Goal: Task Accomplishment & Management: Use online tool/utility

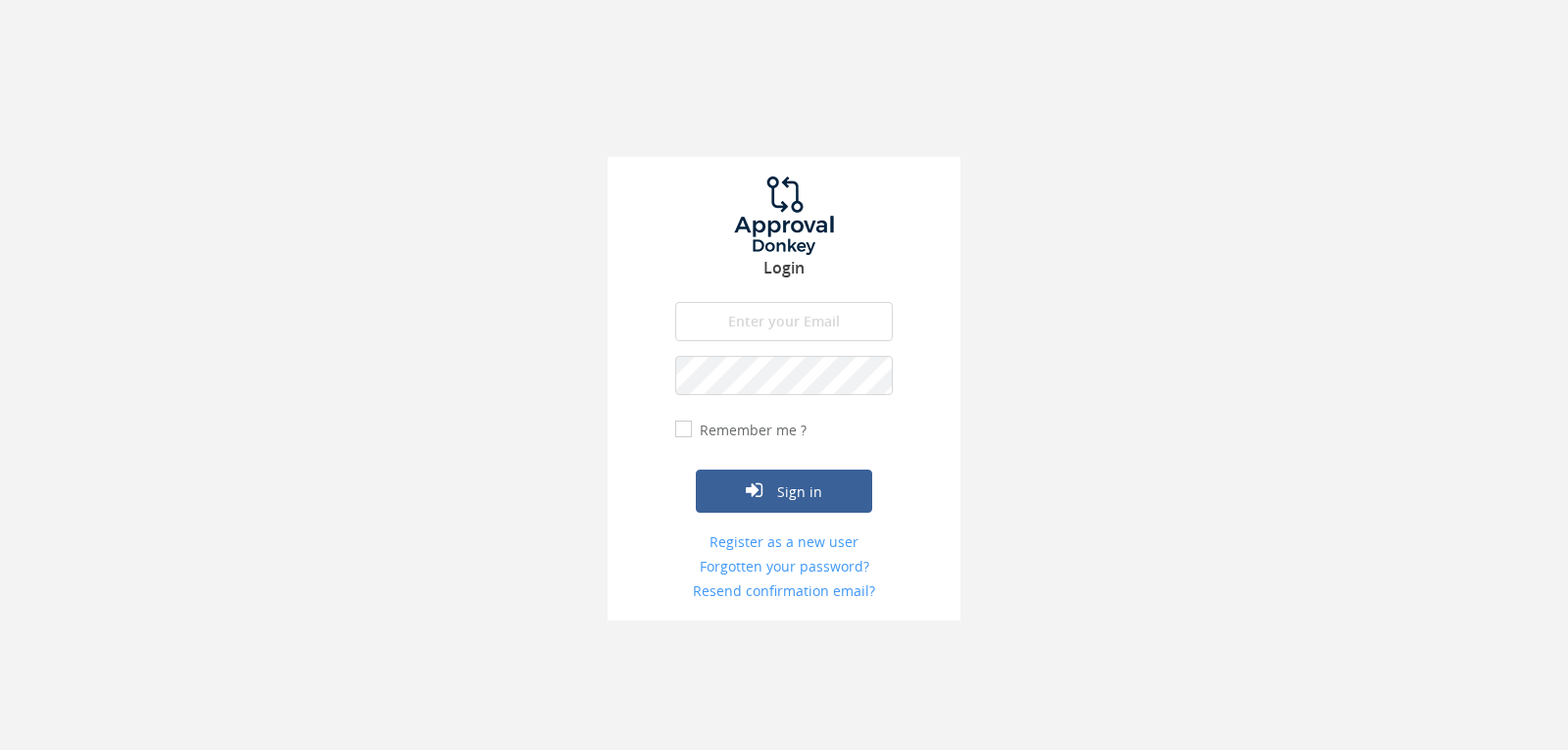
click at [822, 319] on input "email" at bounding box center [784, 321] width 217 height 39
type input "[EMAIL_ADDRESS][DOMAIN_NAME]"
click at [696, 470] on button "Sign in" at bounding box center [784, 491] width 177 height 43
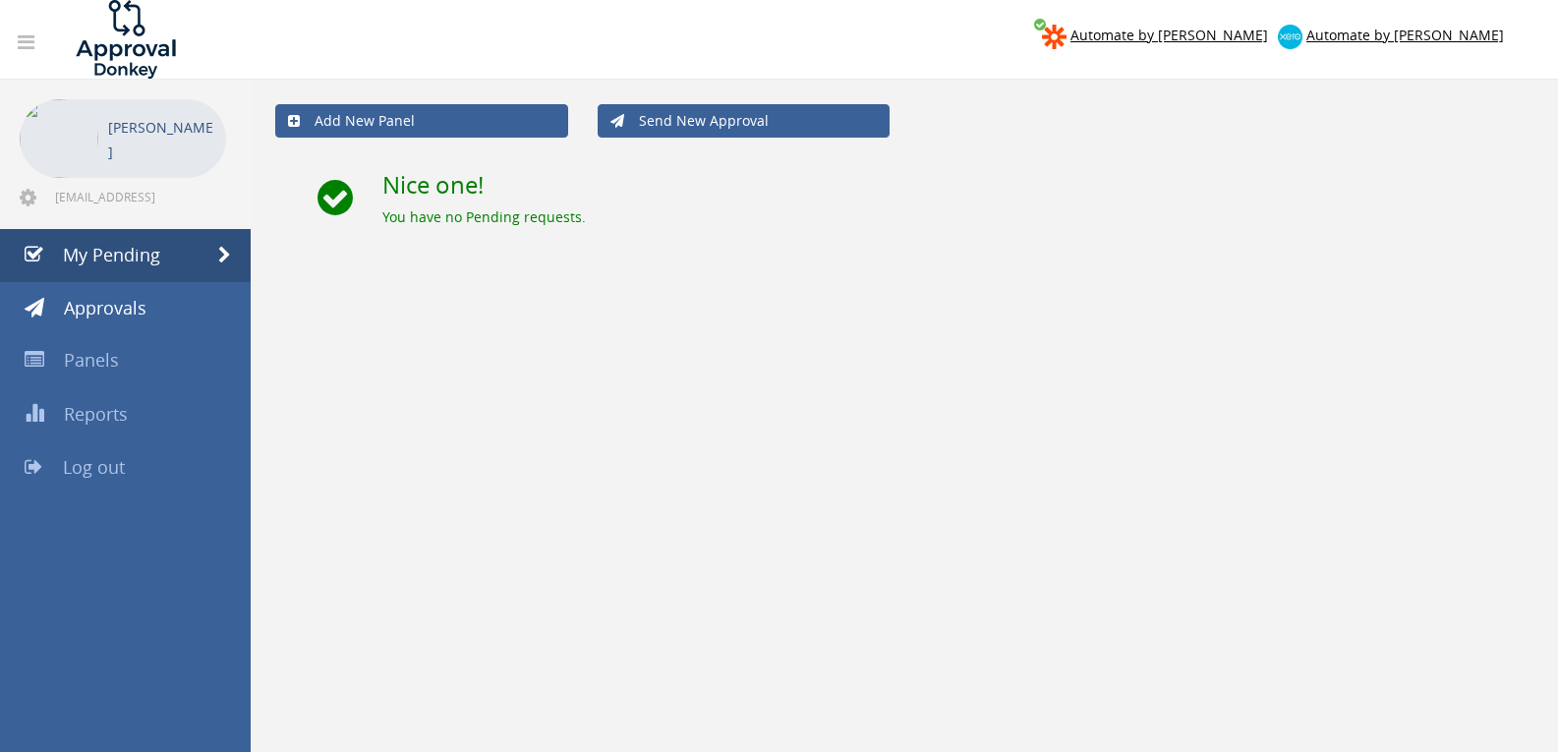
click at [115, 461] on span "Log out" at bounding box center [94, 467] width 62 height 24
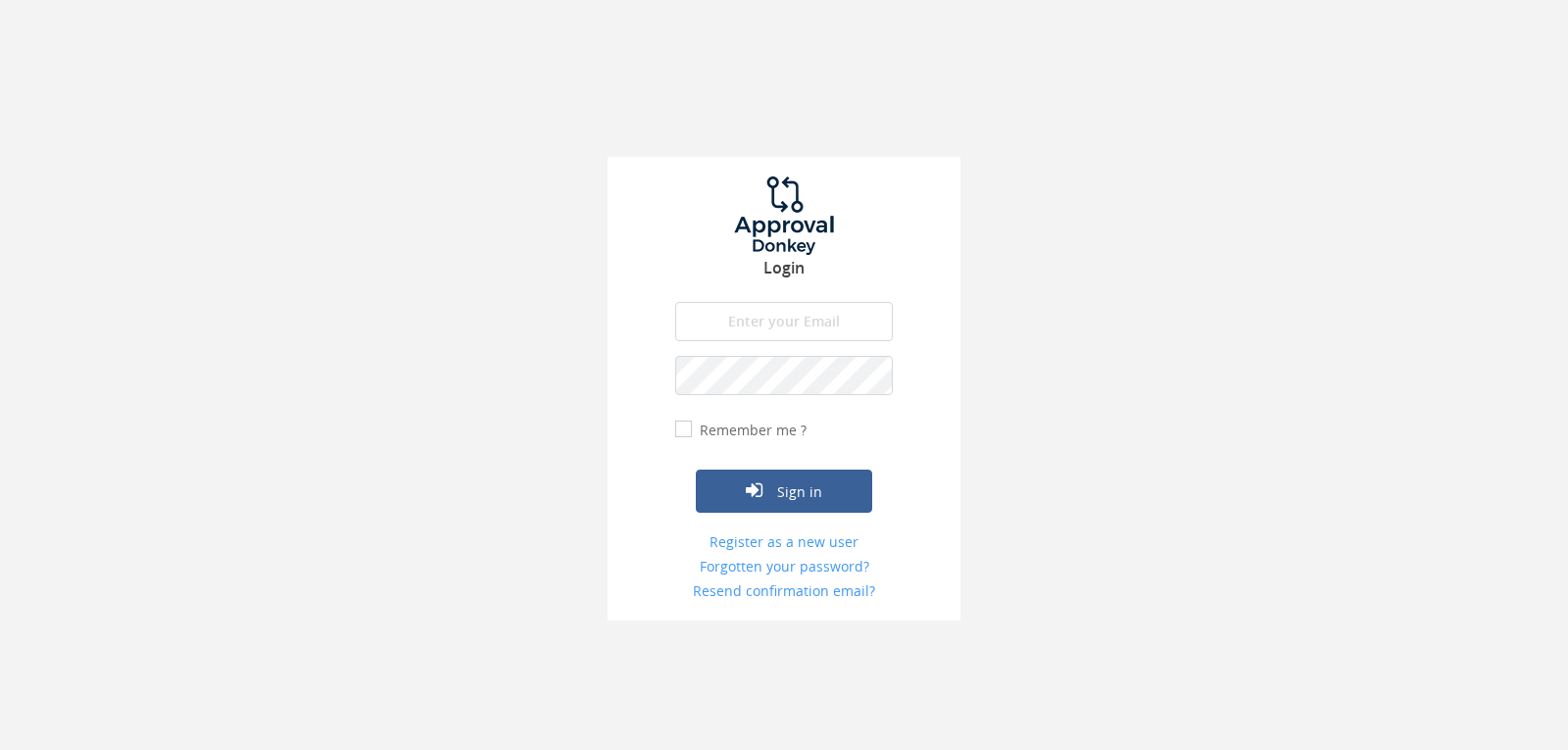
click at [780, 317] on input "email" at bounding box center [784, 321] width 217 height 39
type input "[EMAIL_ADDRESS][DOMAIN_NAME]"
click at [696, 470] on button "Sign in" at bounding box center [784, 491] width 177 height 43
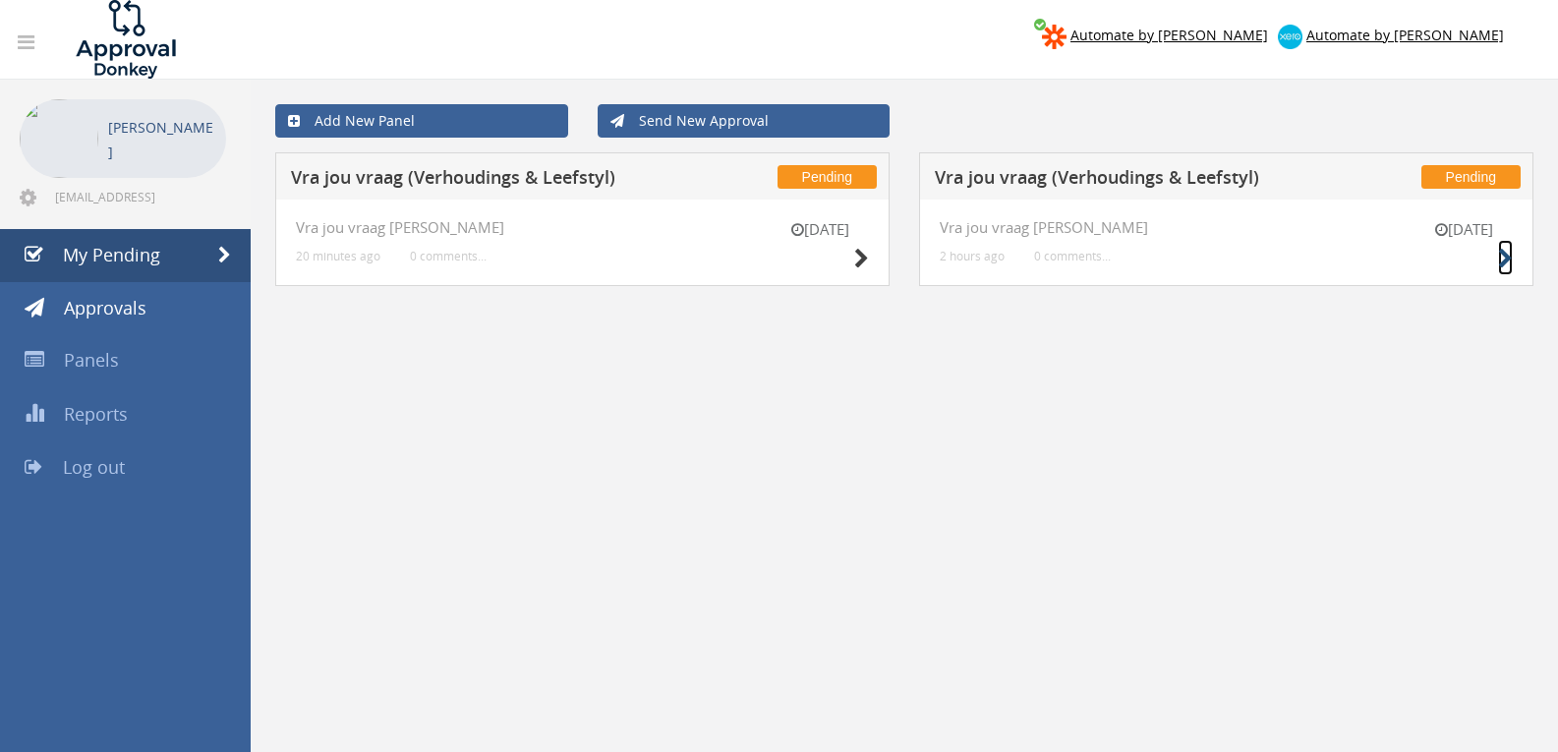
click at [1499, 259] on icon at bounding box center [1505, 259] width 15 height 21
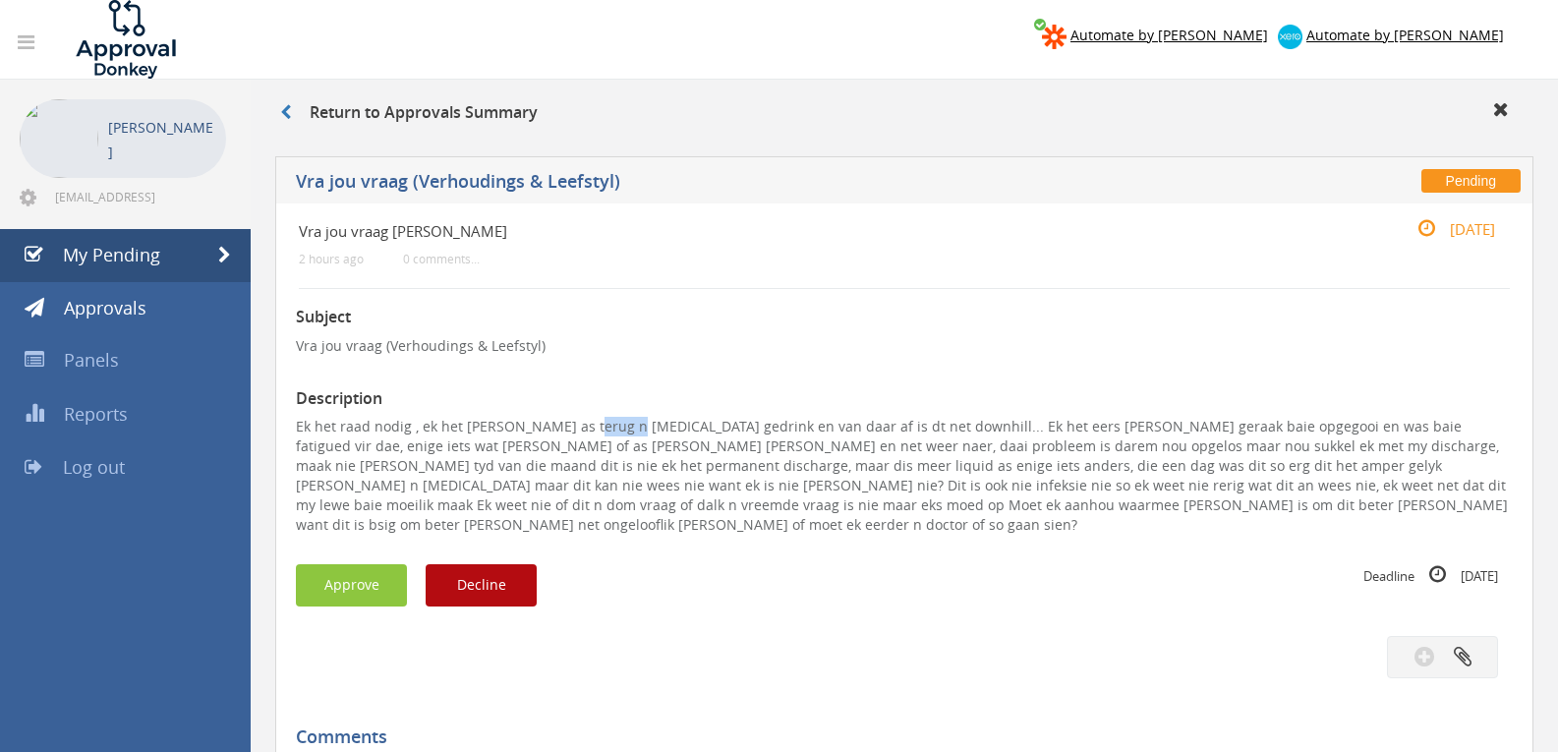
drag, startPoint x: 613, startPoint y: 426, endPoint x: 573, endPoint y: 425, distance: 40.3
click at [573, 425] on p "Ek het raad nodig , ek het [PERSON_NAME] as terug n [MEDICAL_DATA] gedrink en v…" at bounding box center [904, 476] width 1217 height 118
click at [520, 571] on button "Decline" at bounding box center [481, 585] width 111 height 42
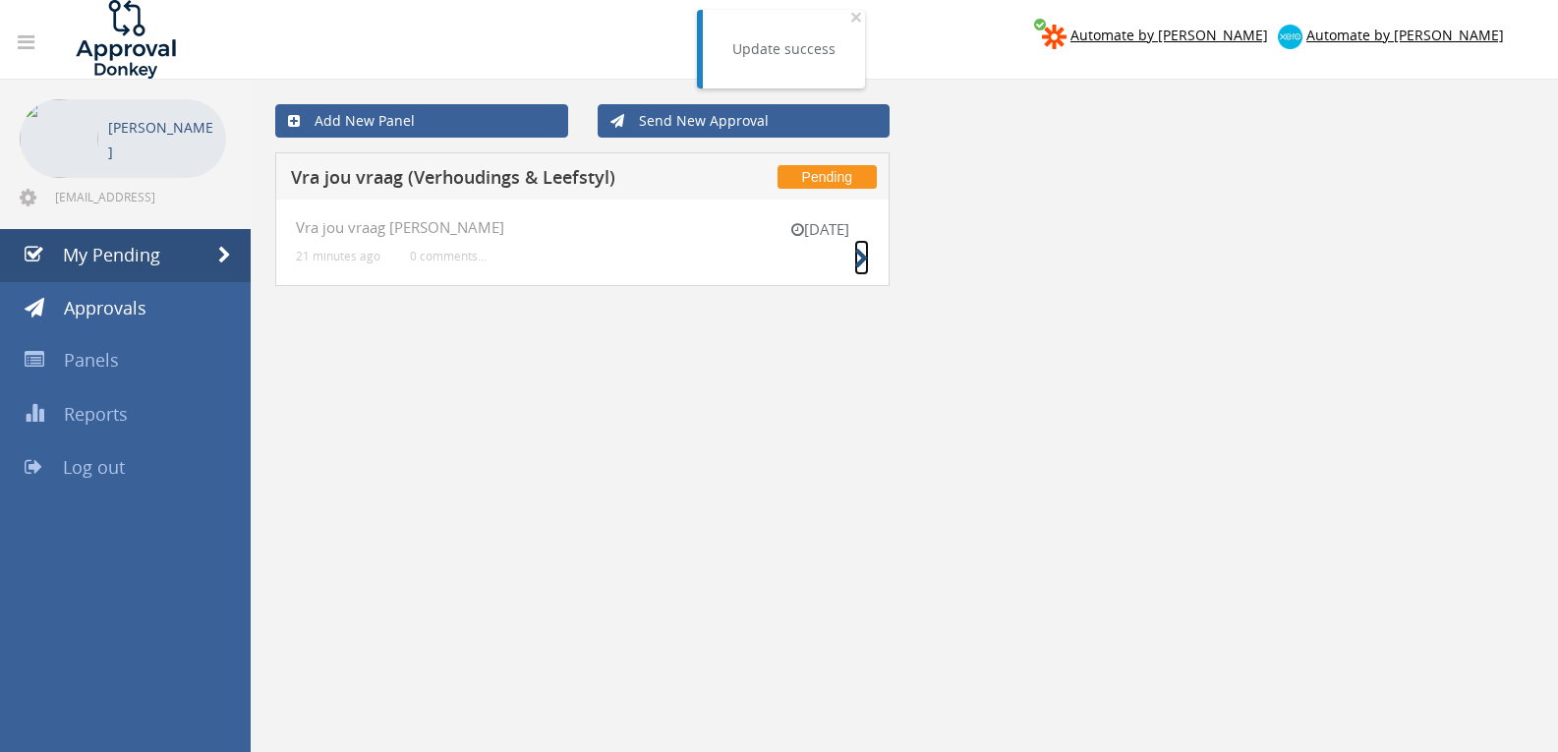
click at [854, 250] on icon at bounding box center [861, 259] width 15 height 21
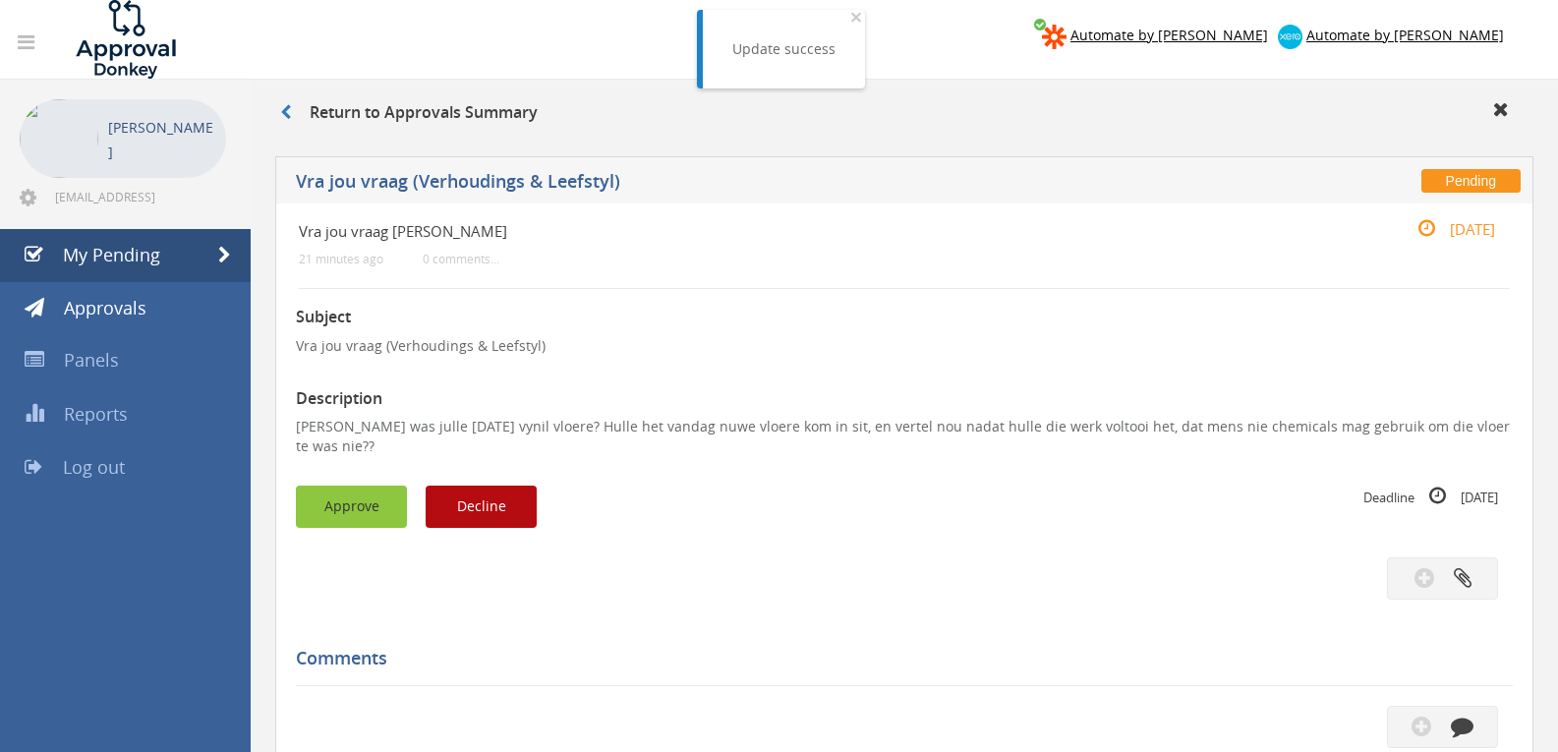
click at [376, 494] on button "Approve" at bounding box center [351, 507] width 111 height 42
